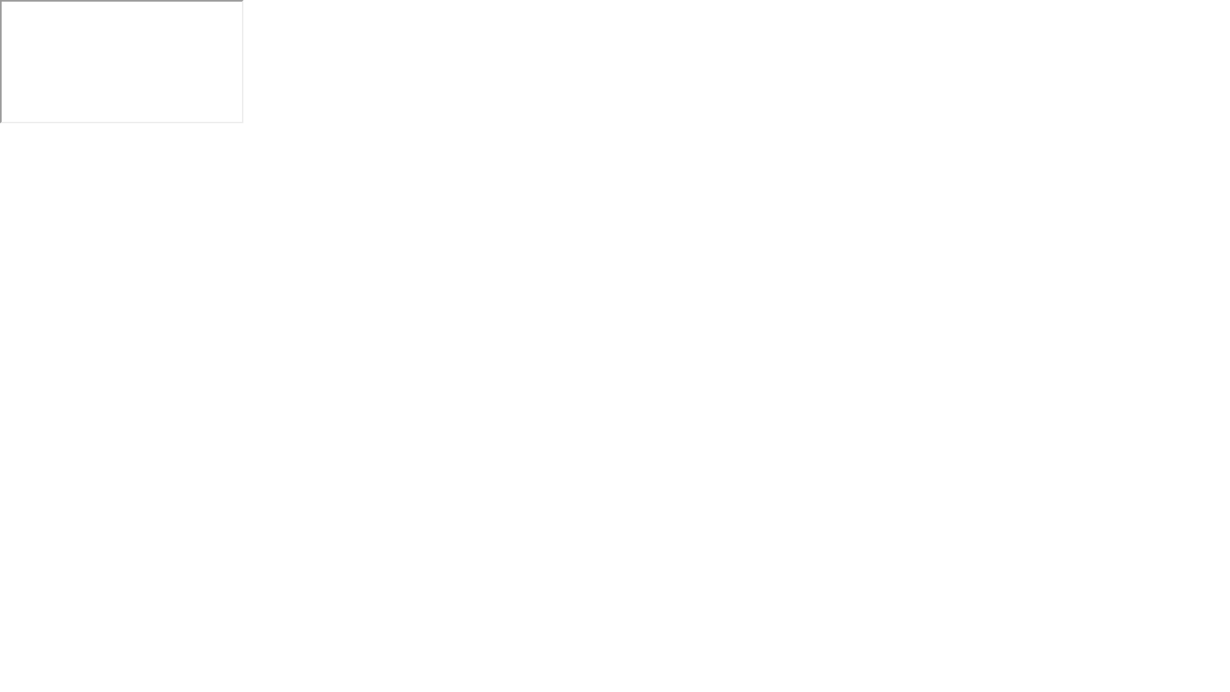
click div "Got it!"
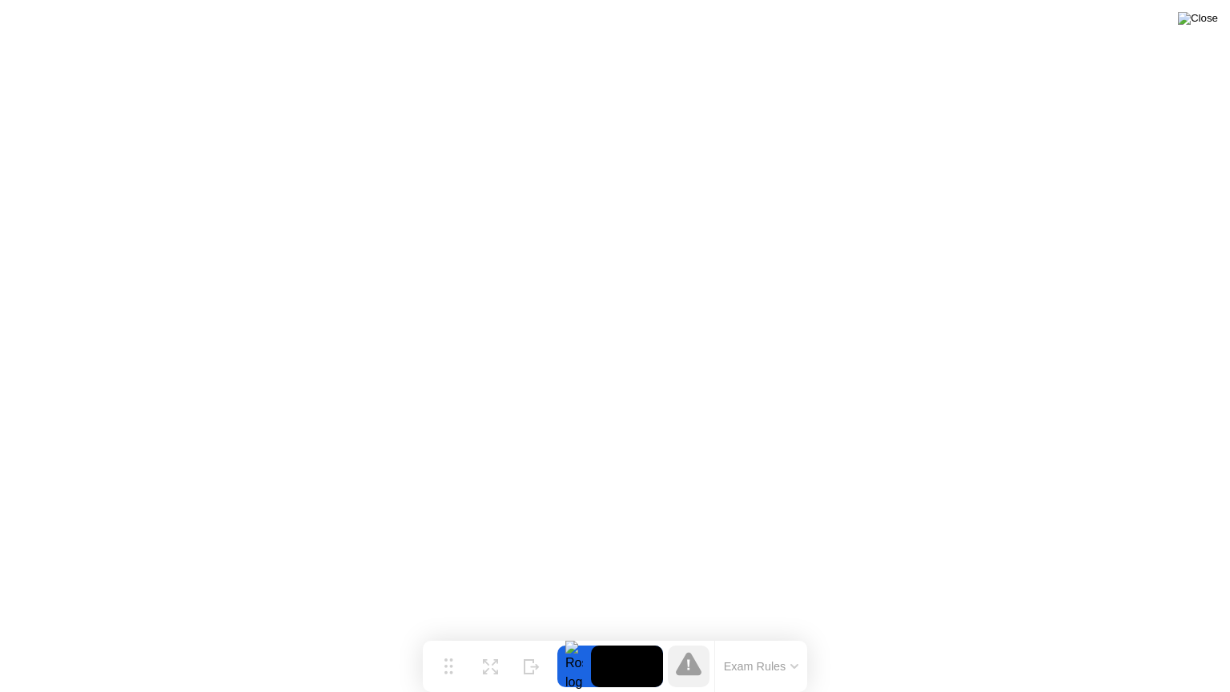
click at [1205, 18] on img at bounding box center [1198, 18] width 40 height 13
click at [489, 674] on div "Expand" at bounding box center [490, 679] width 29 height 10
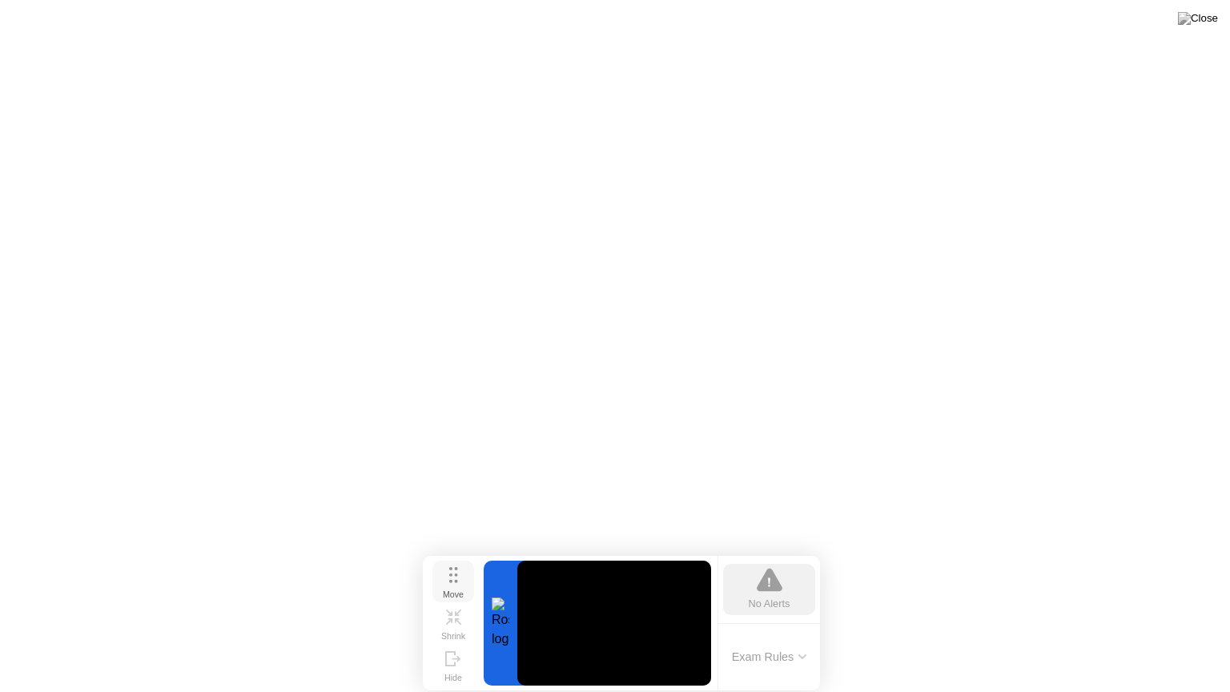
click at [461, 589] on div "Move" at bounding box center [453, 594] width 21 height 10
click at [793, 570] on div "No Alerts" at bounding box center [769, 589] width 92 height 51
click at [771, 650] on button "Exam Rules" at bounding box center [769, 657] width 85 height 14
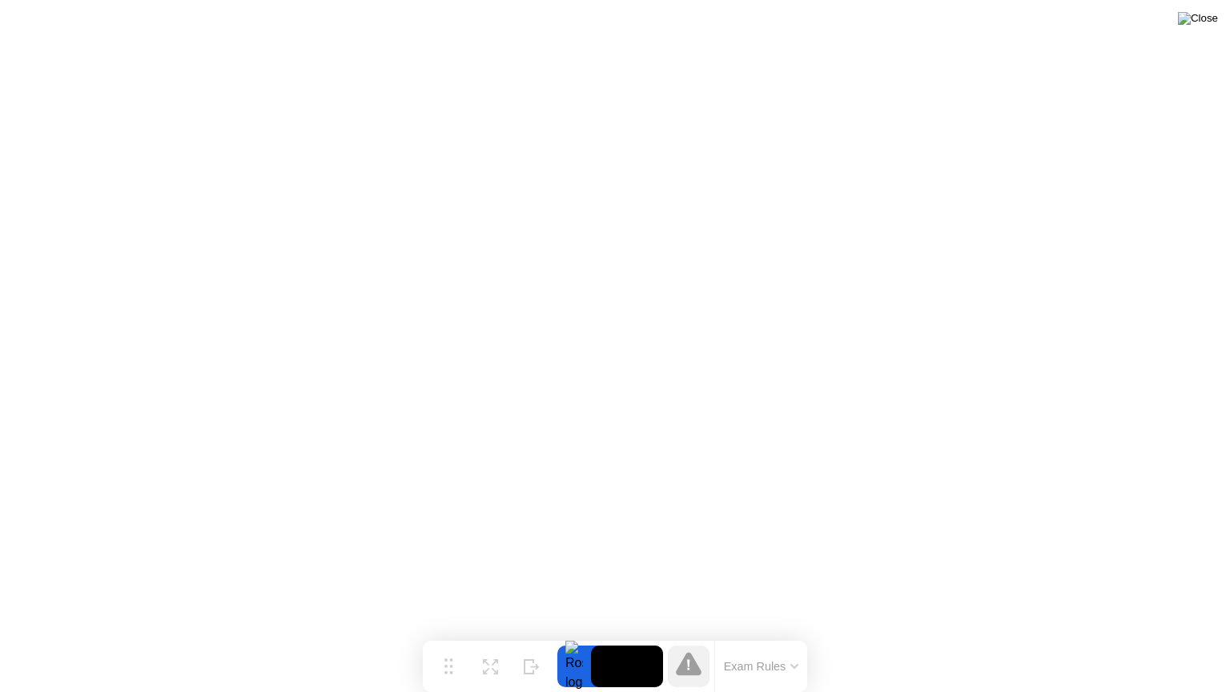
click at [1214, 21] on img at bounding box center [1198, 18] width 40 height 13
click at [542, 661] on button "Hide" at bounding box center [532, 667] width 42 height 42
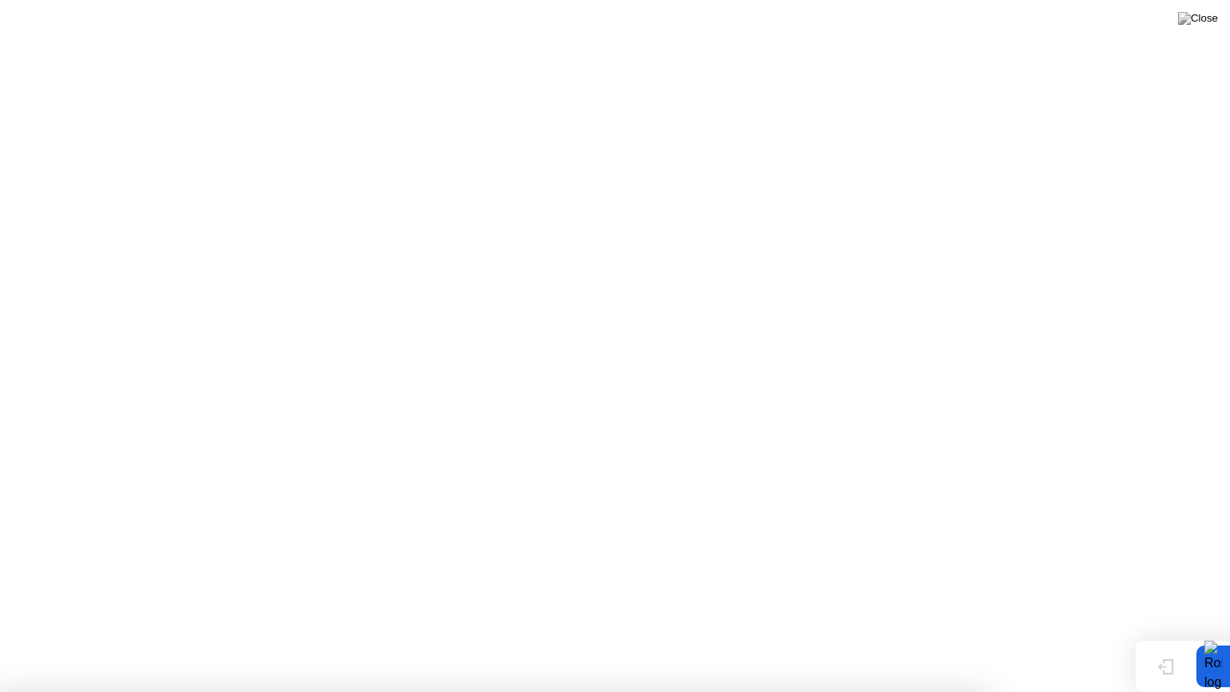
click at [1209, 18] on img at bounding box center [1198, 18] width 40 height 13
